Goal: Task Accomplishment & Management: Manage account settings

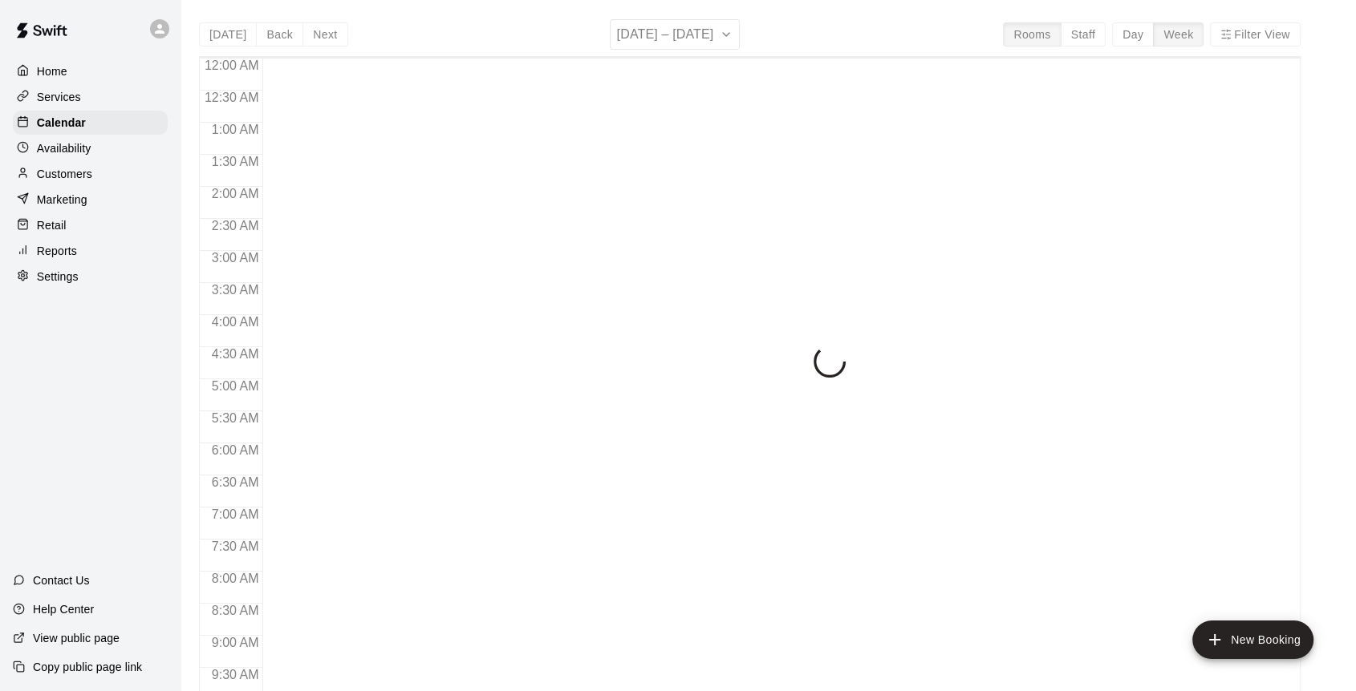
scroll to position [590, 0]
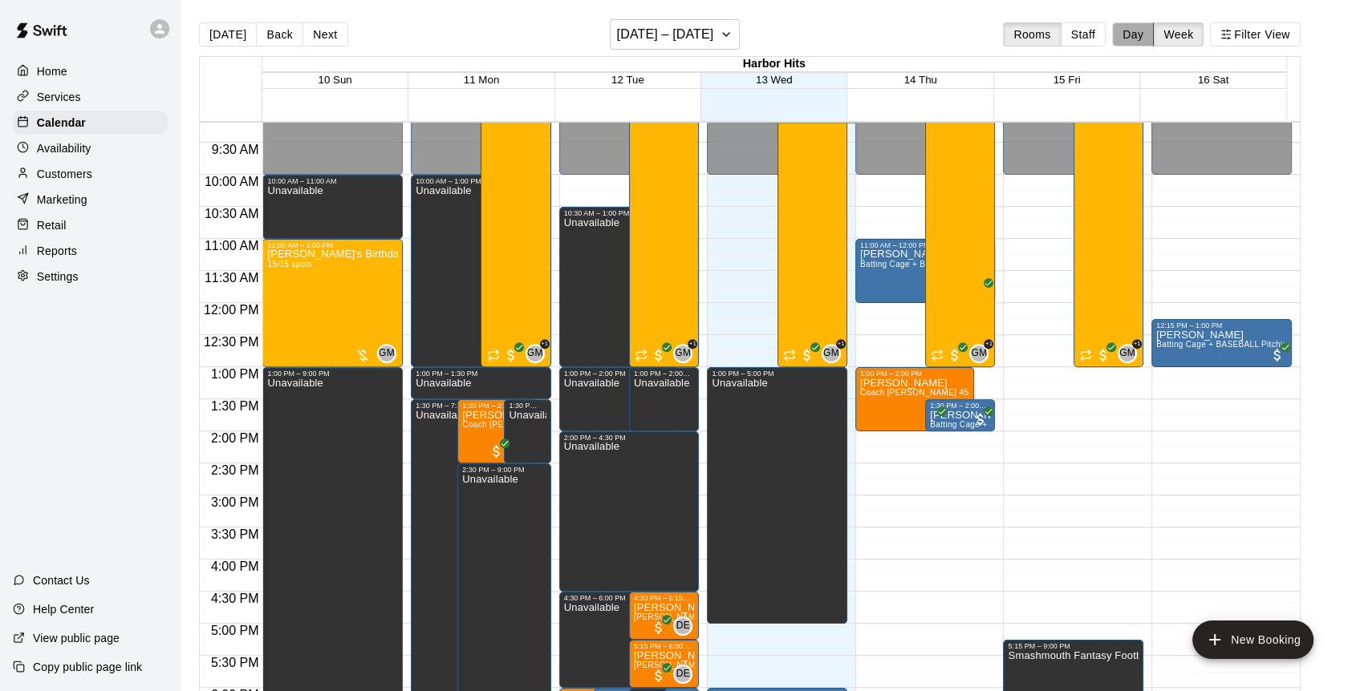
click at [1133, 35] on button "Day" at bounding box center [1133, 34] width 42 height 24
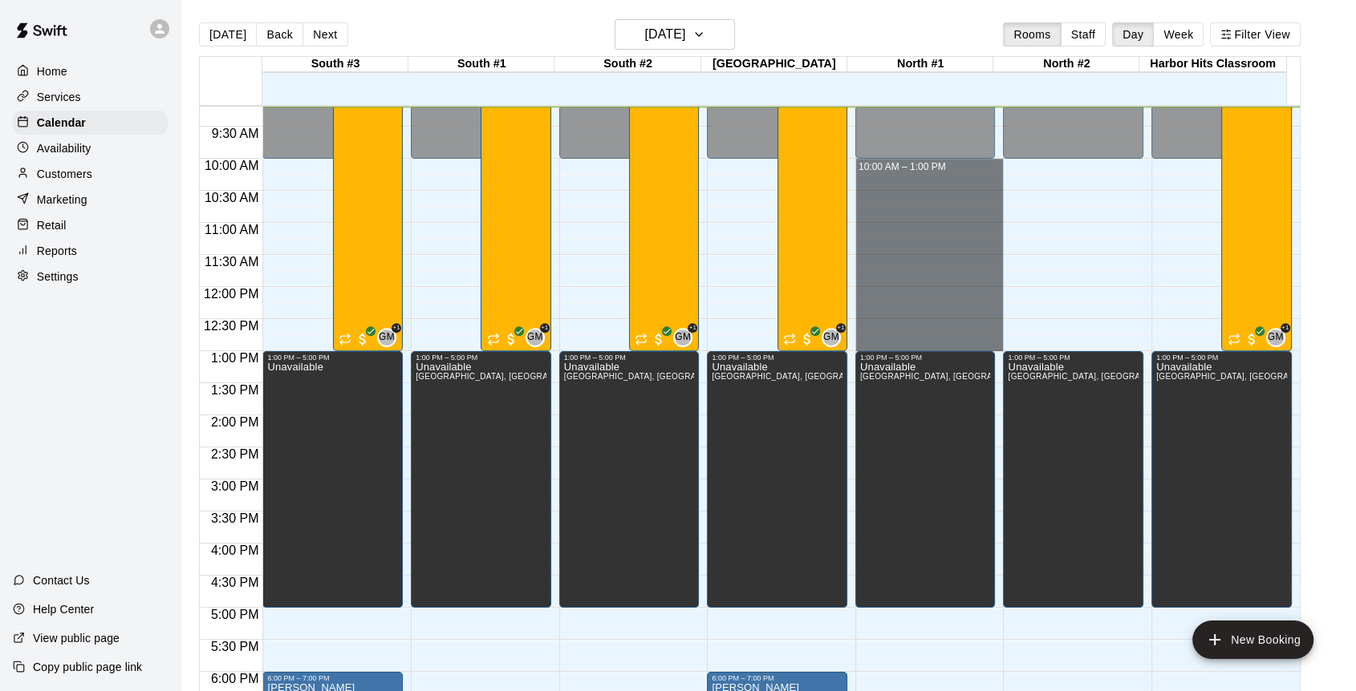
drag, startPoint x: 869, startPoint y: 160, endPoint x: 894, endPoint y: 338, distance: 179.7
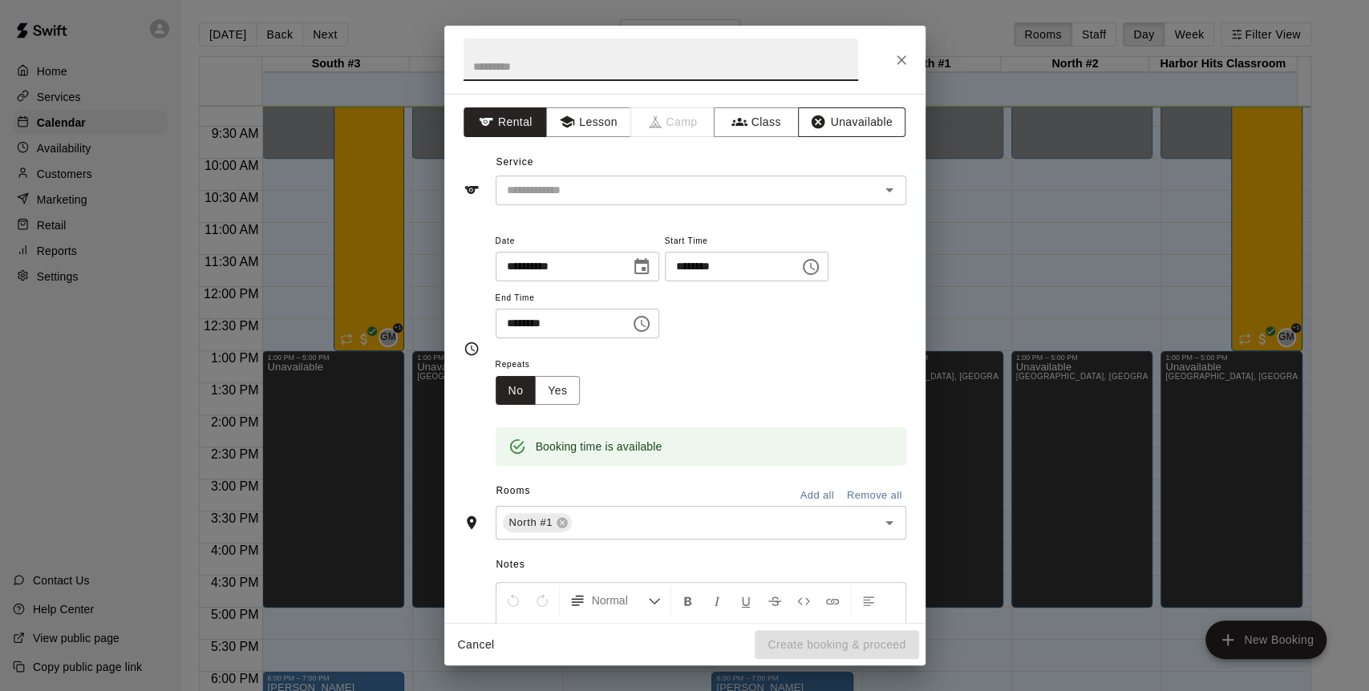
click at [837, 128] on button "Unavailable" at bounding box center [851, 122] width 107 height 30
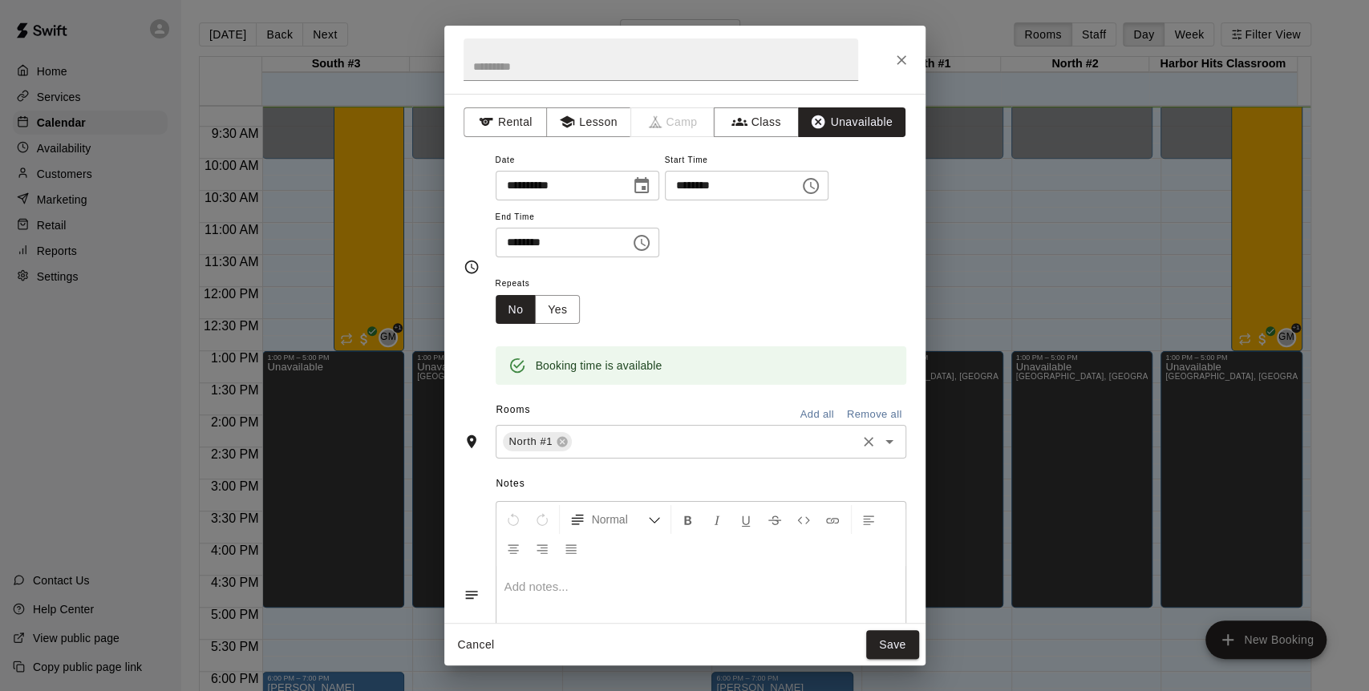
click at [703, 444] on input "text" at bounding box center [714, 442] width 280 height 20
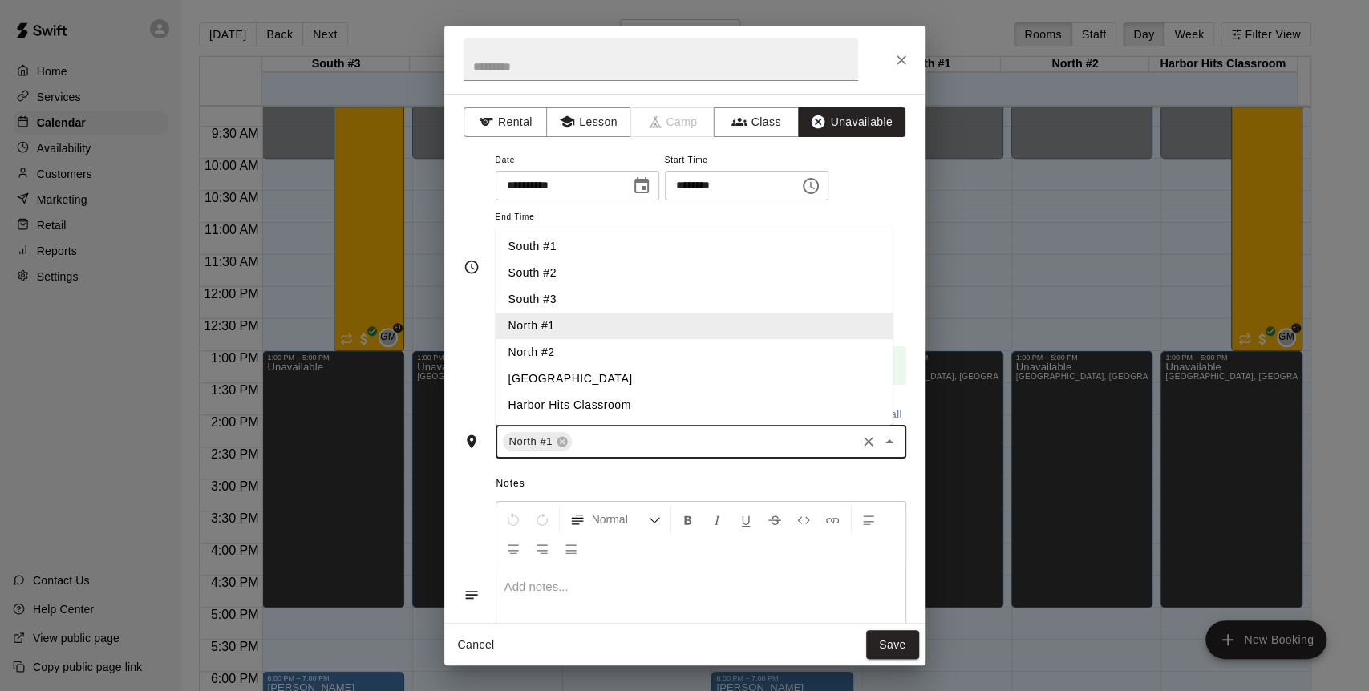
click at [525, 350] on li "North #2" at bounding box center [694, 352] width 397 height 26
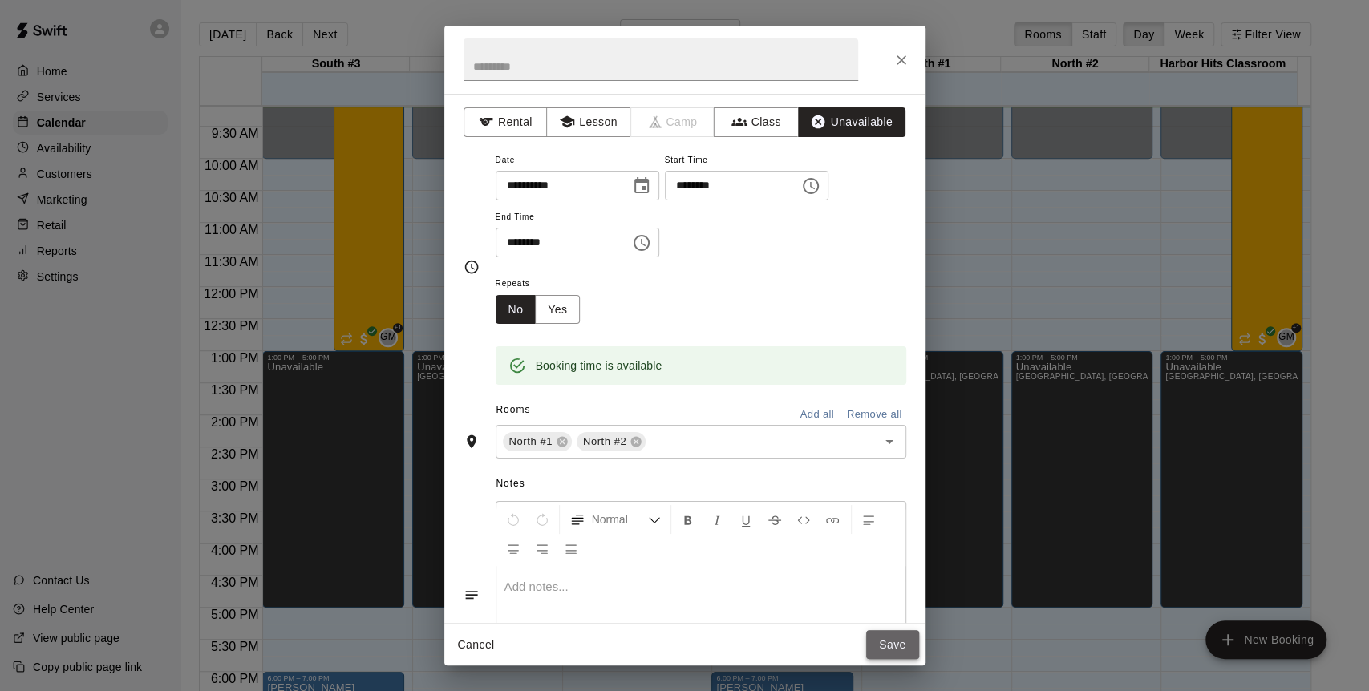
click at [886, 644] on button "Save" at bounding box center [892, 645] width 53 height 30
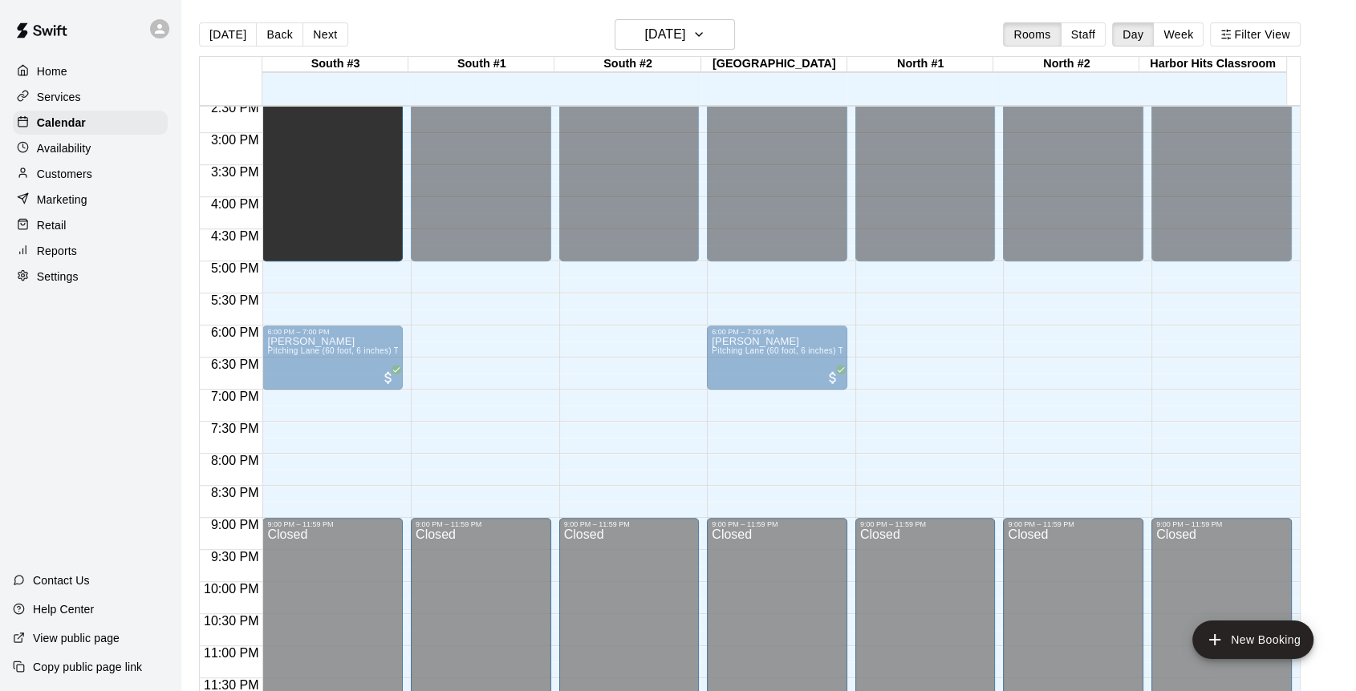
scroll to position [834, 0]
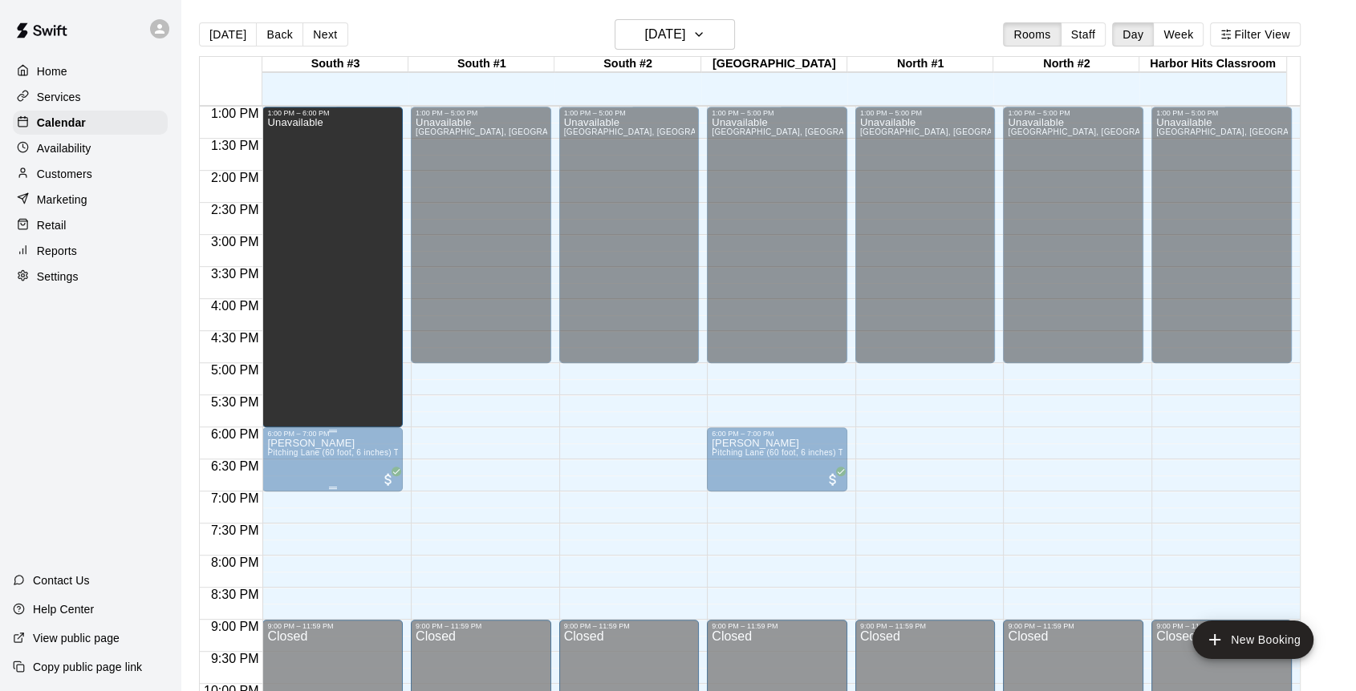
drag, startPoint x: 330, startPoint y: 257, endPoint x: 335, endPoint y: 432, distance: 175.0
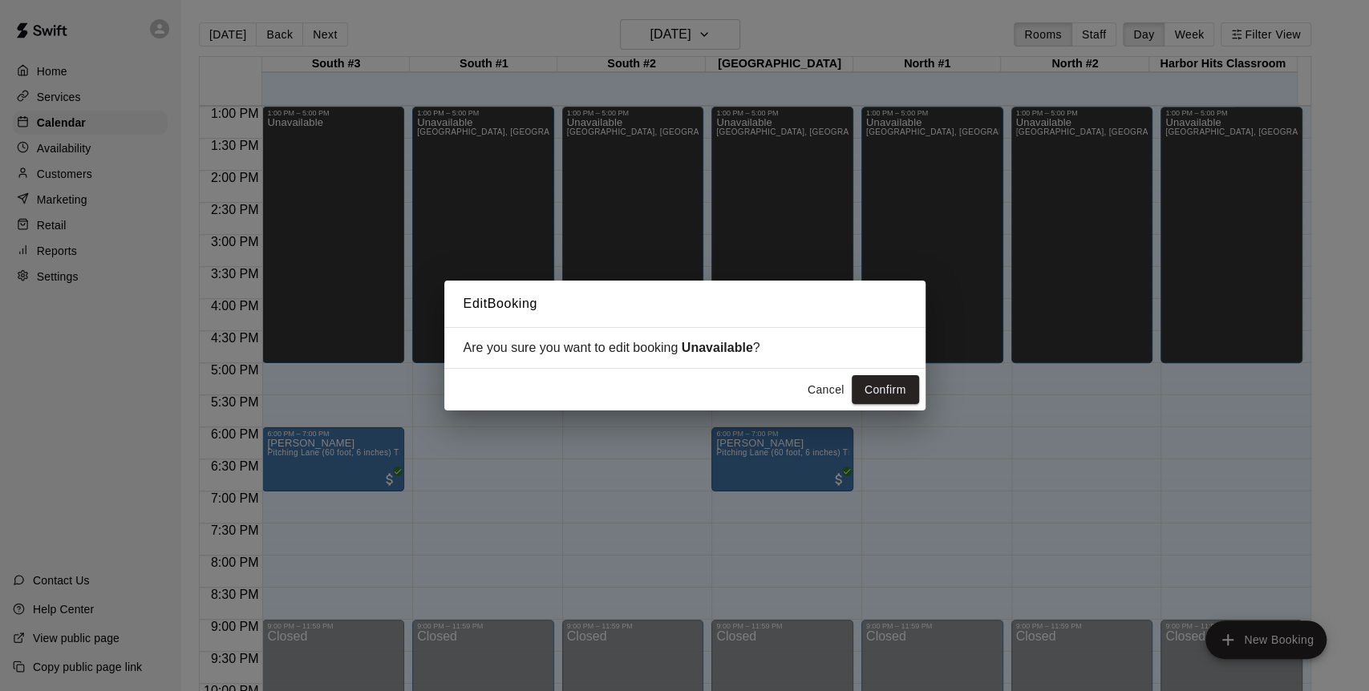
click at [873, 393] on button "Confirm" at bounding box center [885, 390] width 67 height 30
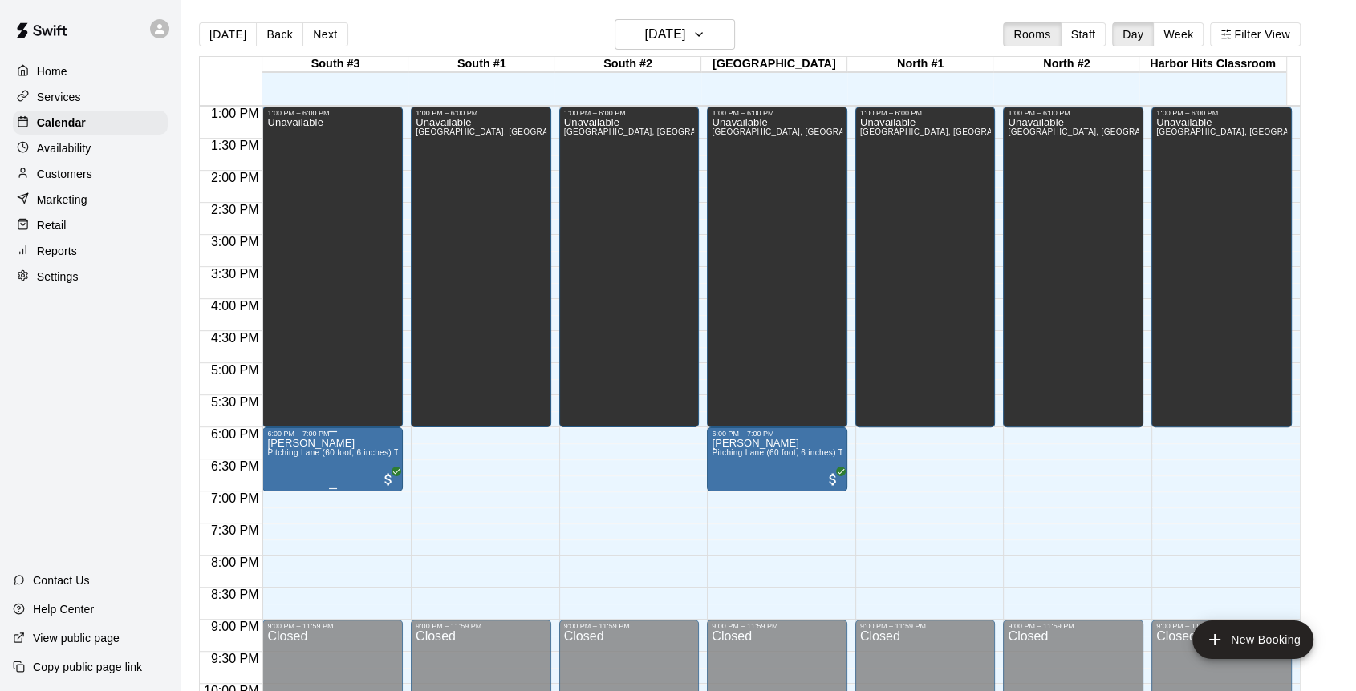
click at [322, 444] on p "[PERSON_NAME]" at bounding box center [332, 444] width 131 height 0
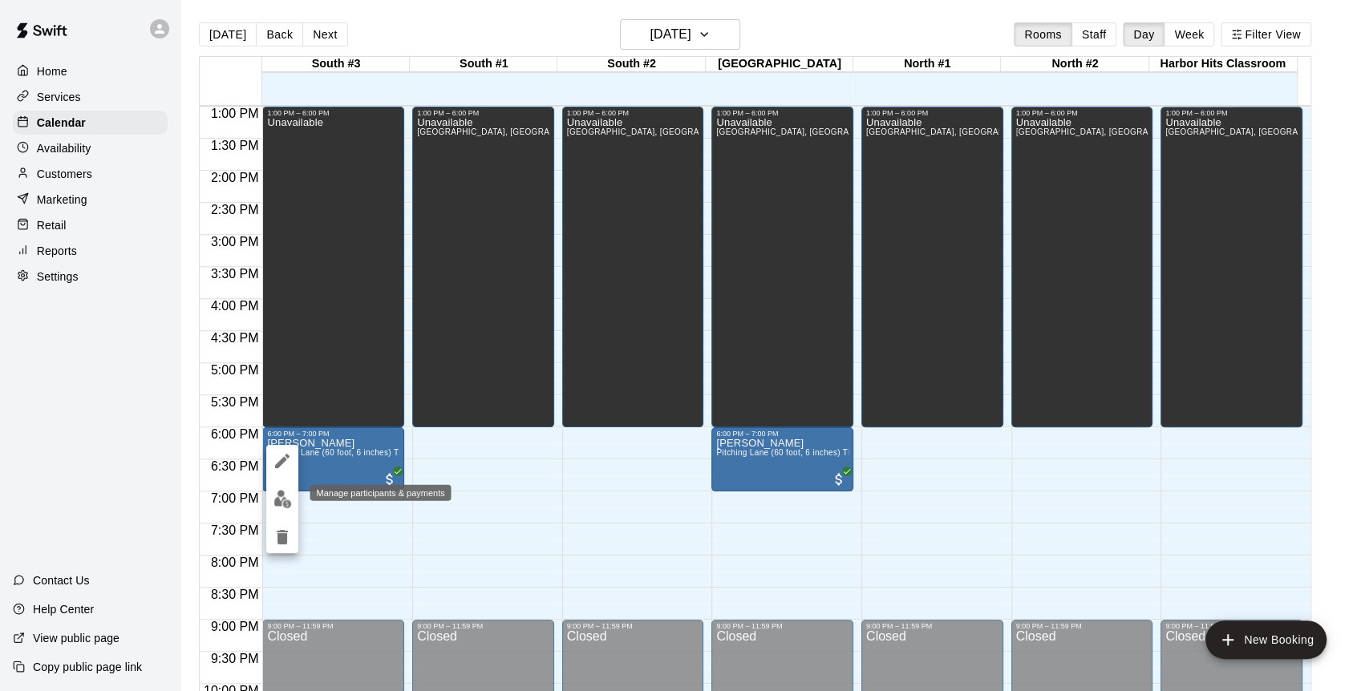
click at [286, 500] on img "edit" at bounding box center [283, 499] width 18 height 18
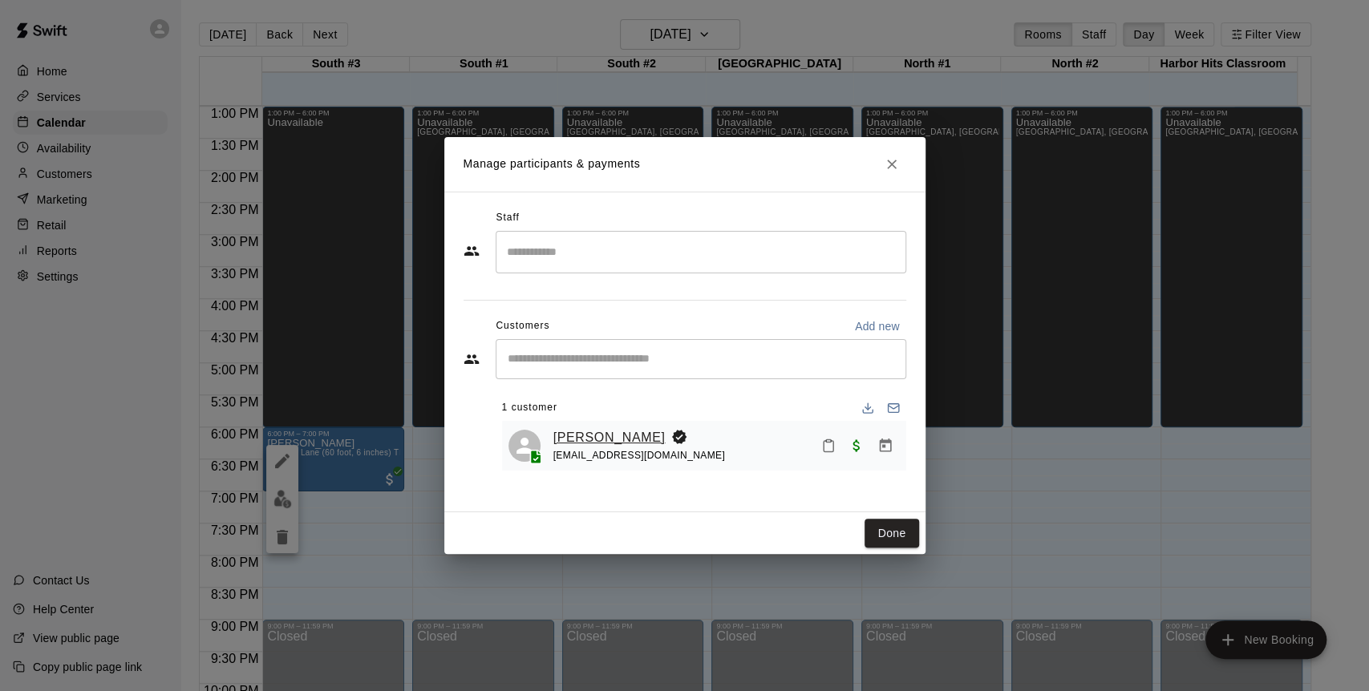
click at [609, 436] on link "[PERSON_NAME]" at bounding box center [609, 438] width 112 height 21
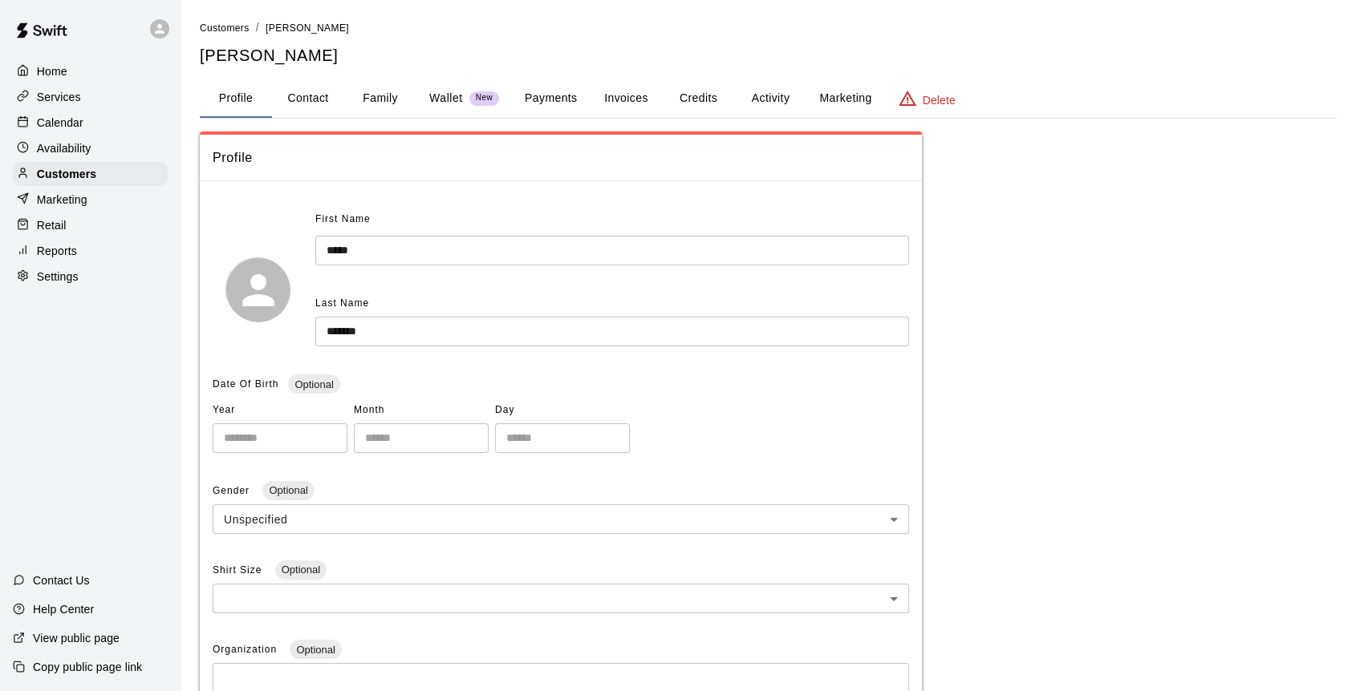
click at [367, 99] on button "Family" at bounding box center [380, 98] width 72 height 39
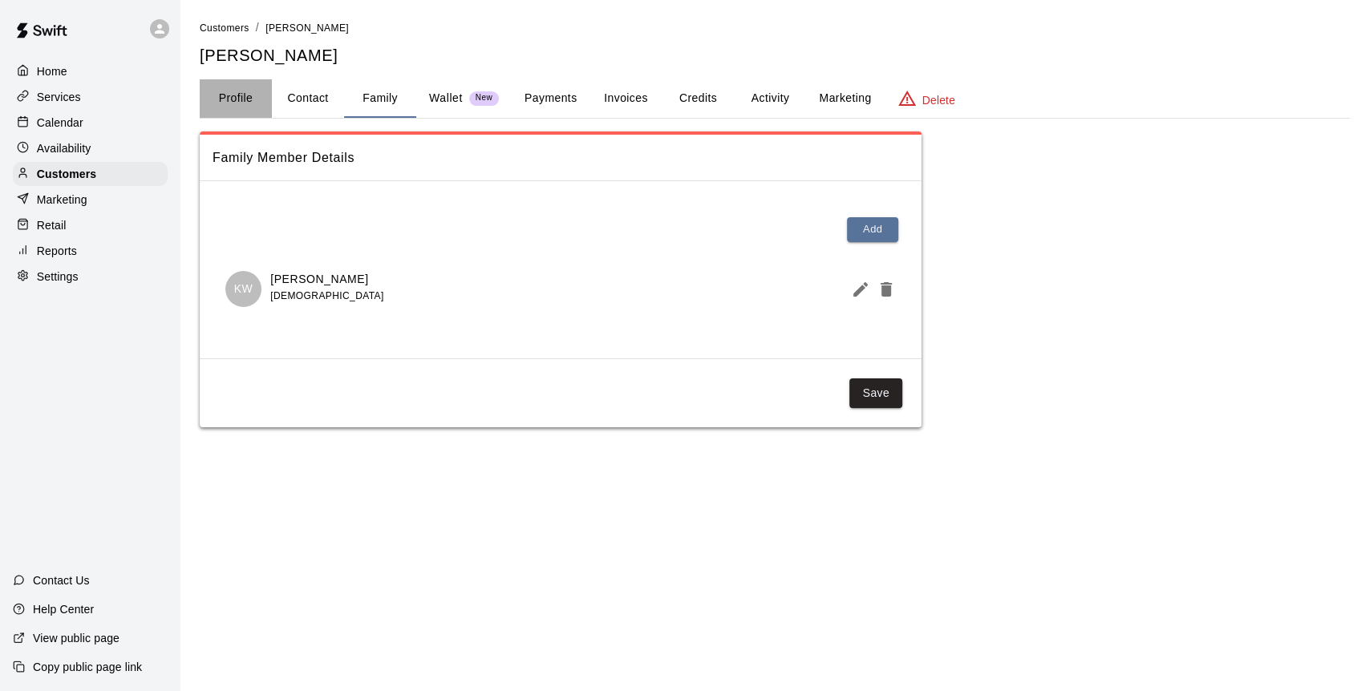
click at [249, 96] on button "Profile" at bounding box center [236, 98] width 72 height 39
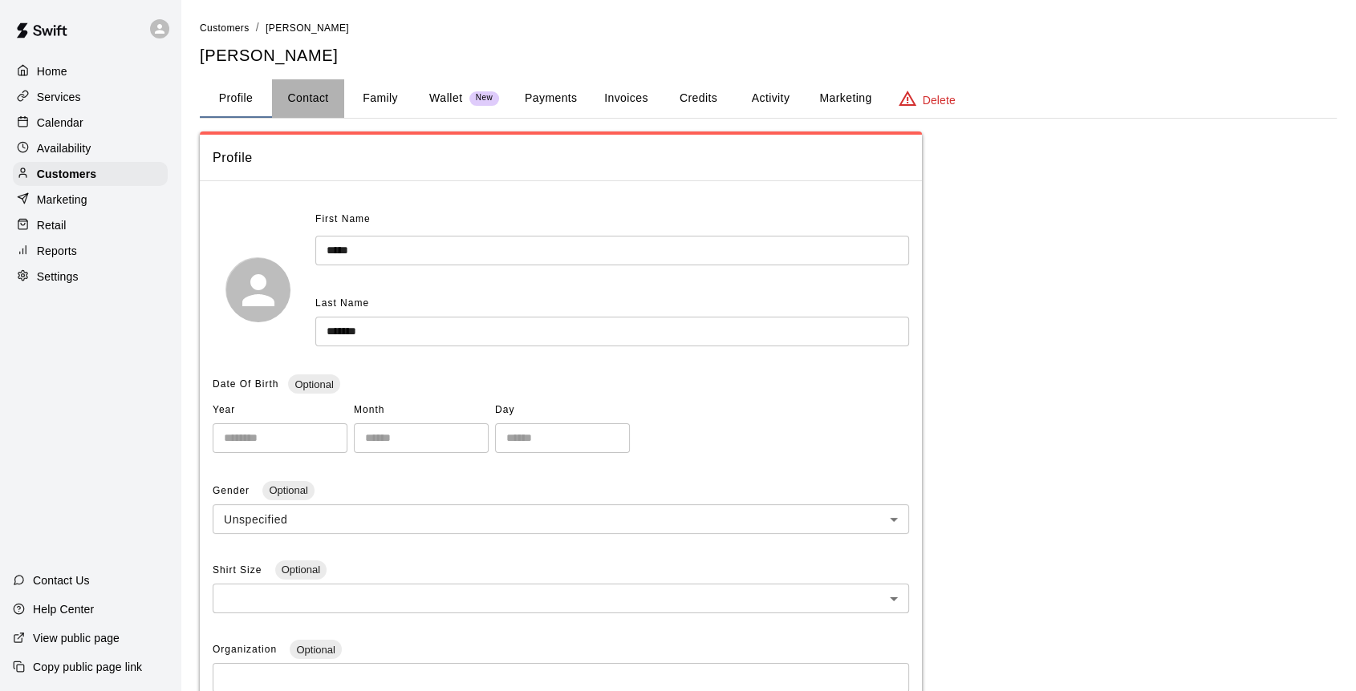
click at [294, 99] on button "Contact" at bounding box center [308, 98] width 72 height 39
select select "**"
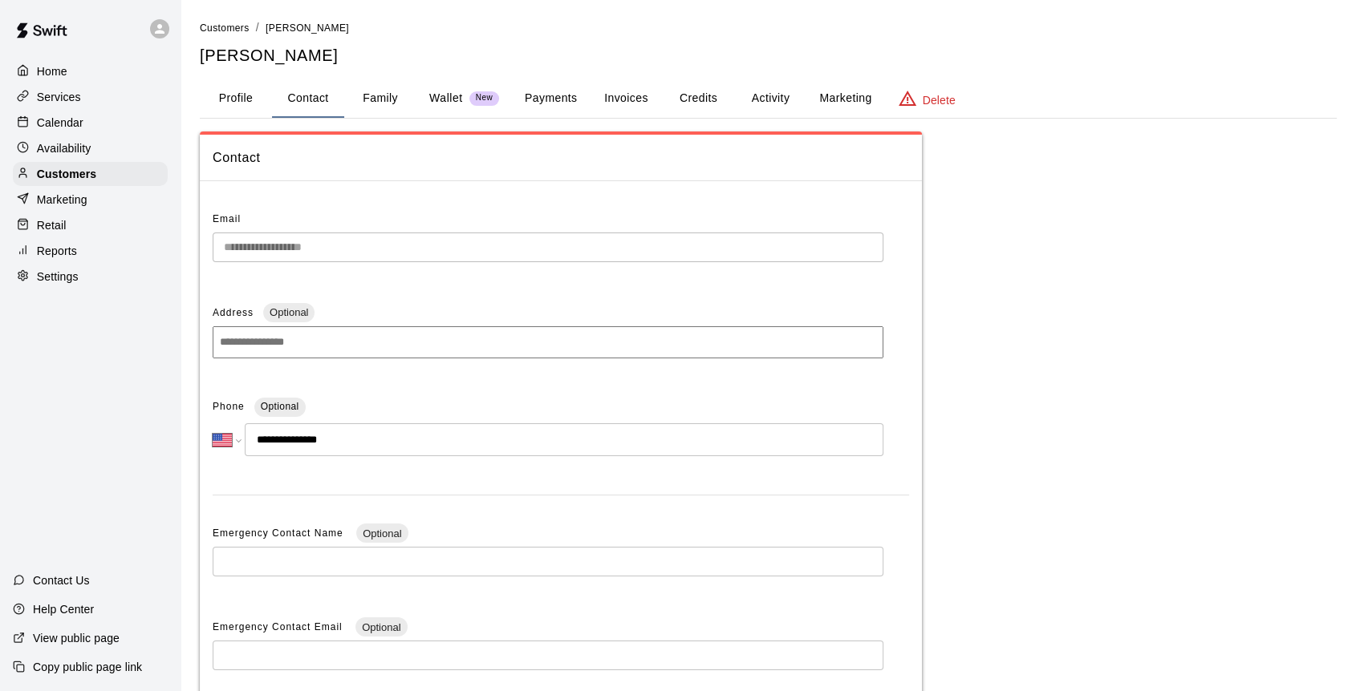
click at [436, 97] on p "Wallet" at bounding box center [446, 98] width 34 height 17
